Goal: Navigation & Orientation: Find specific page/section

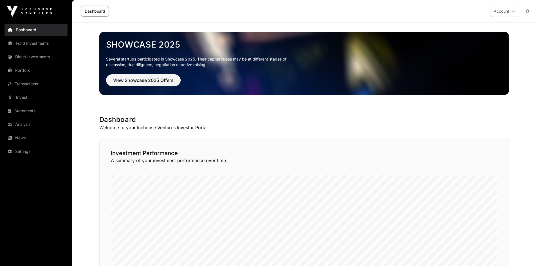
click at [17, 137] on link "News" at bounding box center [36, 138] width 63 height 12
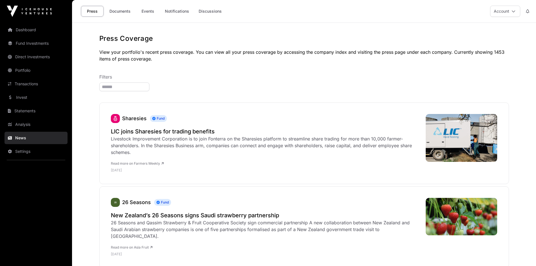
click at [123, 8] on link "Documents" at bounding box center [120, 11] width 28 height 11
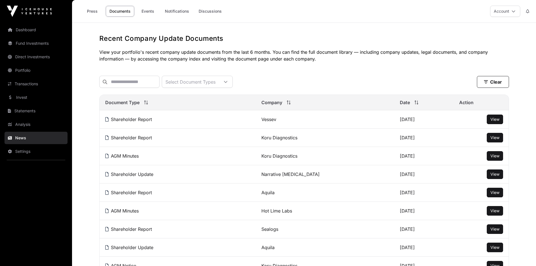
click at [147, 11] on link "Events" at bounding box center [147, 11] width 23 height 11
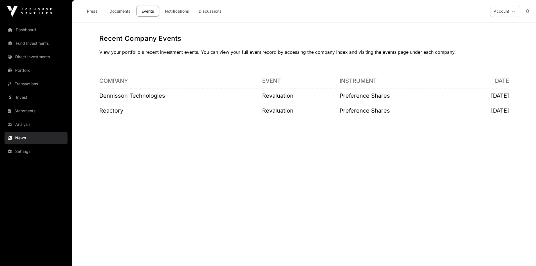
click at [26, 98] on link "Invest" at bounding box center [36, 97] width 63 height 12
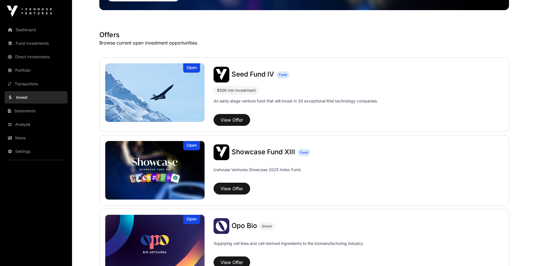
scroll to position [60, 0]
